Goal: Task Accomplishment & Management: Manage account settings

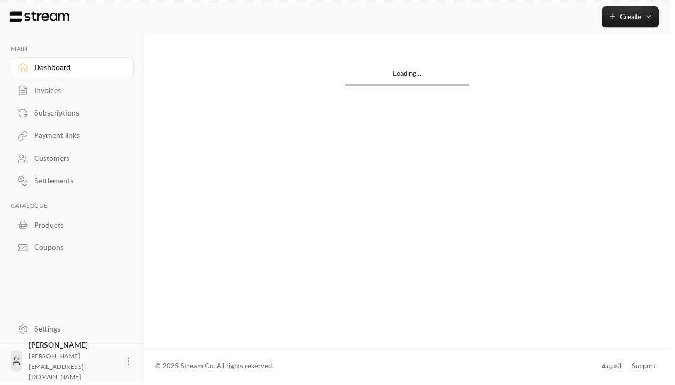
click at [71, 226] on div "Products" at bounding box center [78, 226] width 87 height 11
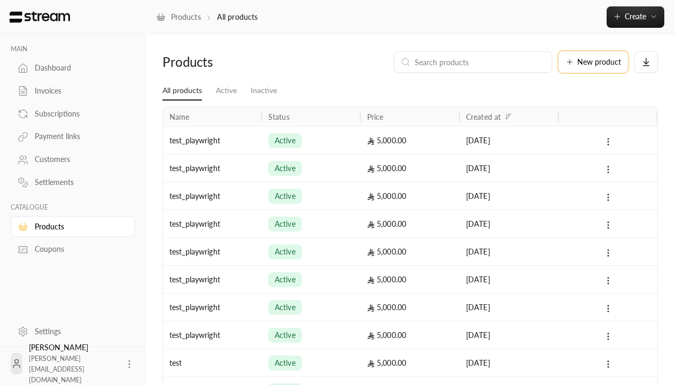
click at [593, 62] on span "New product" at bounding box center [599, 61] width 44 height 7
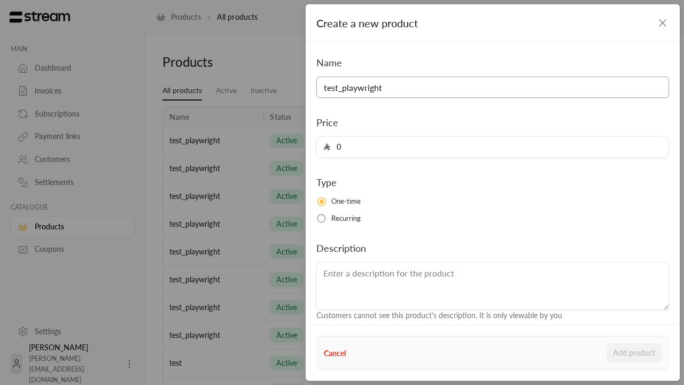
type input "test_playwright"
type input "5000"
click at [634, 353] on button "Add product" at bounding box center [633, 352] width 55 height 19
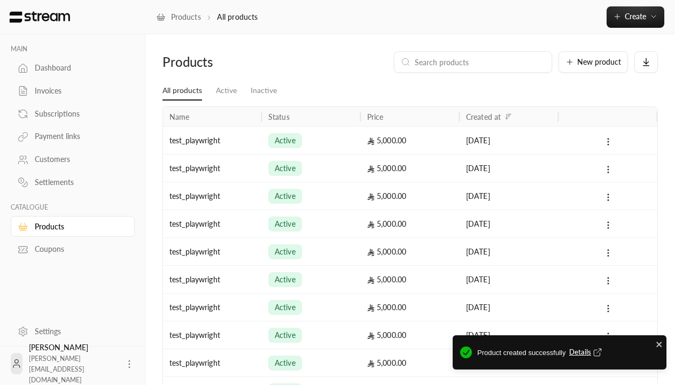
click at [586, 352] on span "Details" at bounding box center [586, 352] width 35 height 11
